Goal: Task Accomplishment & Management: Complete application form

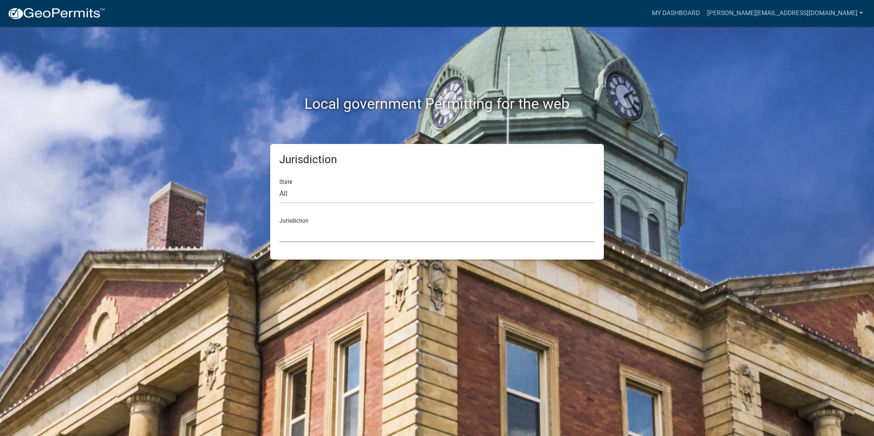
click at [296, 234] on select "[GEOGRAPHIC_DATA], [US_STATE] [GEOGRAPHIC_DATA], [US_STATE][PERSON_NAME][GEOGRA…" at bounding box center [437, 233] width 316 height 19
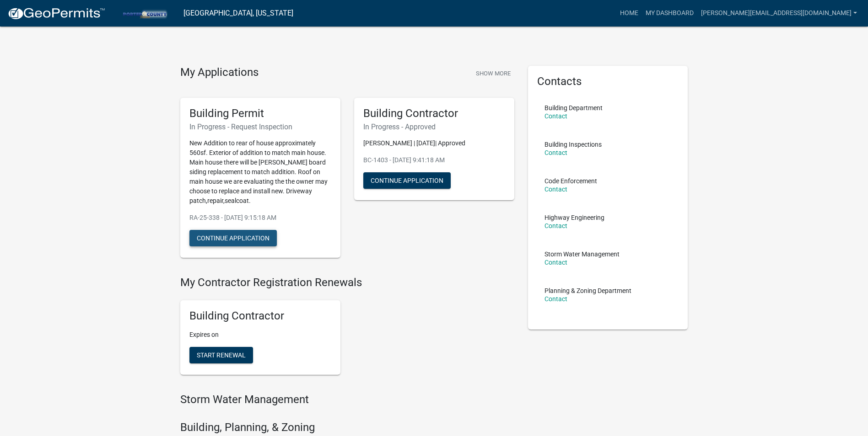
click at [246, 241] on button "Continue Application" at bounding box center [232, 238] width 87 height 16
click at [411, 182] on button "Continue Application" at bounding box center [406, 180] width 87 height 16
